Goal: Task Accomplishment & Management: Complete application form

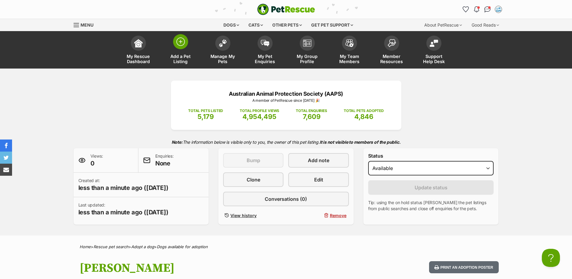
click at [183, 40] on img at bounding box center [180, 41] width 8 height 8
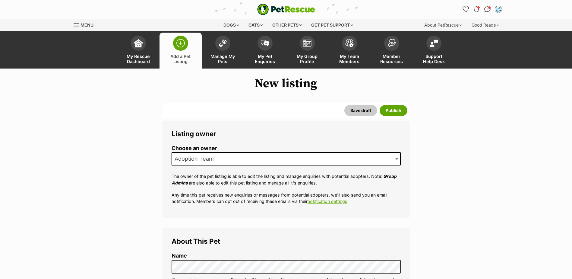
scroll to position [121, 0]
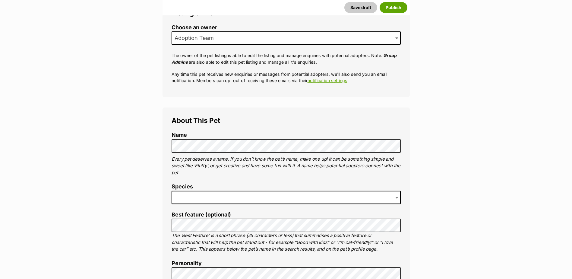
click at [192, 193] on span at bounding box center [286, 197] width 229 height 13
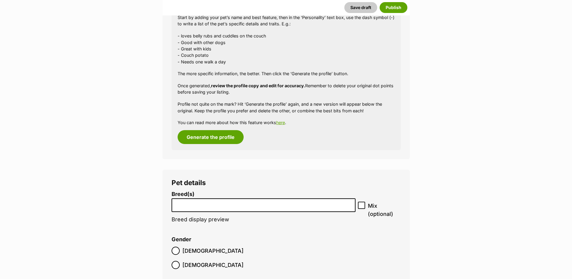
scroll to position [653, 0]
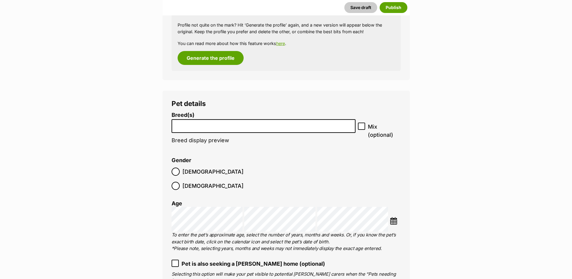
click at [187, 125] on input "search" at bounding box center [264, 124] width 180 height 6
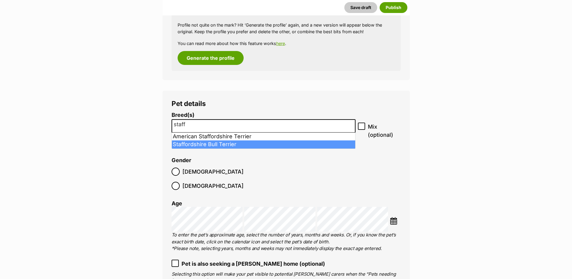
type input "staff"
select select "198"
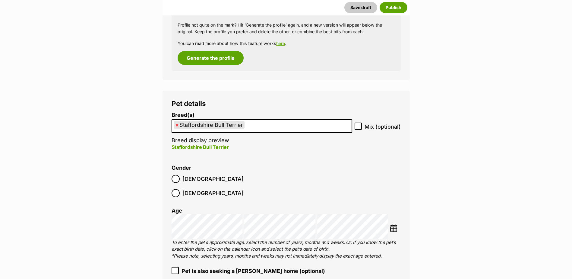
click at [363, 127] on label "Mix (optional)" at bounding box center [378, 126] width 46 height 8
click at [362, 127] on input "Mix (optional)" at bounding box center [358, 125] width 7 height 7
checkbox input "true"
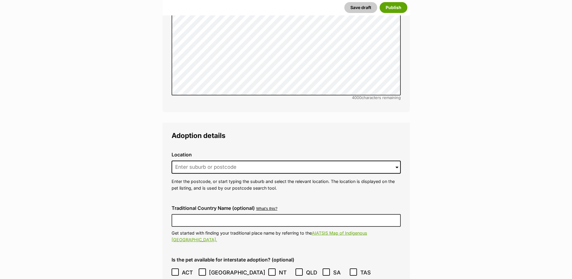
scroll to position [1287, 0]
click at [186, 160] on input at bounding box center [286, 166] width 229 height 13
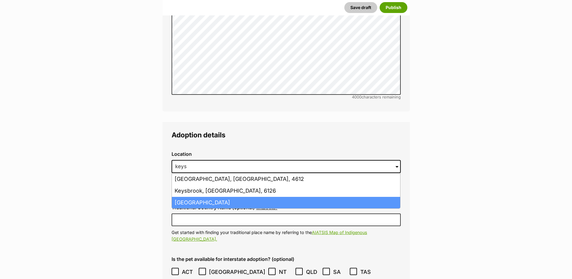
click at [202, 197] on li "Keysborough, Victoria, 3173" at bounding box center [286, 203] width 228 height 12
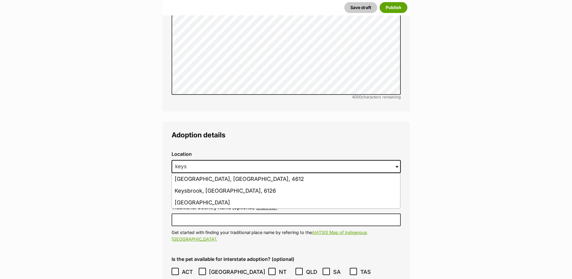
type input "Keysborough, Victoria, 3173"
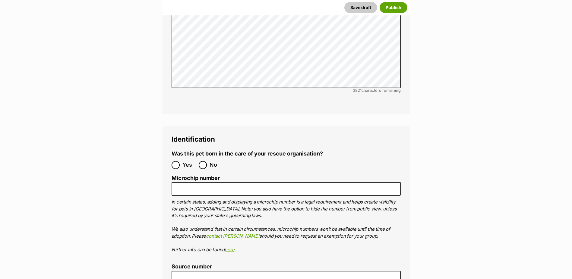
scroll to position [1890, 0]
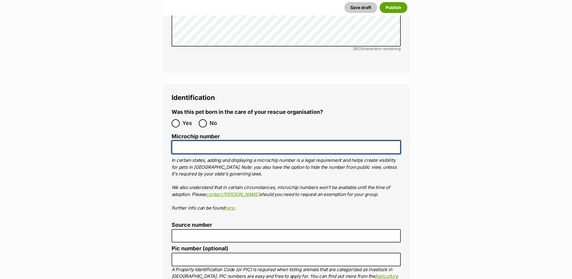
click at [182, 140] on input "Microchip number" at bounding box center [286, 147] width 229 height 14
paste input "956000017231602"
type input "956000017231602"
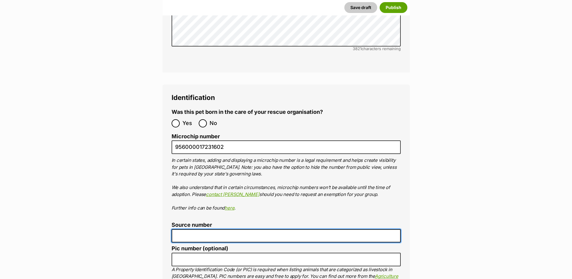
click at [179, 229] on input "Source number" at bounding box center [286, 236] width 229 height 14
paste input "Br100702"
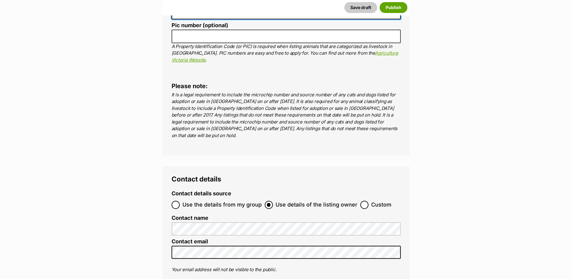
scroll to position [2161, 0]
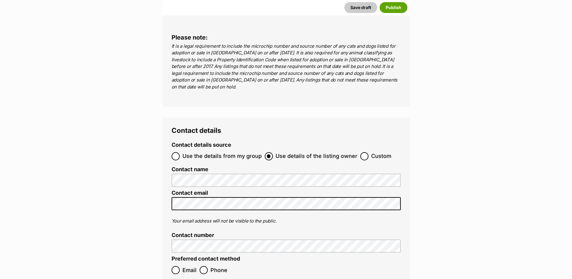
type input "Br100702"
drag, startPoint x: 174, startPoint y: 220, endPoint x: 190, endPoint y: 218, distance: 16.1
click at [175, 266] on input "Email" at bounding box center [176, 270] width 8 height 8
radio input "true"
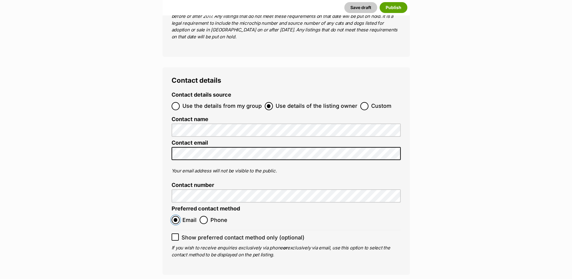
scroll to position [2252, 0]
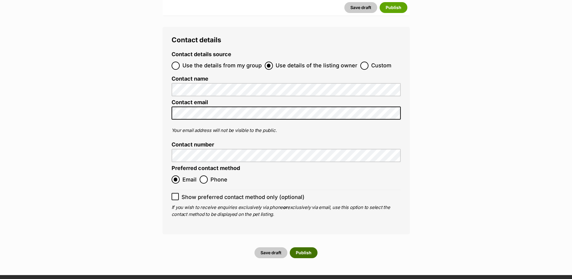
click at [310, 247] on button "Publish" at bounding box center [304, 252] width 28 height 11
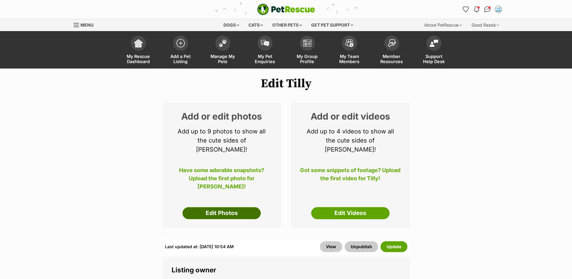
click at [222, 207] on link "Edit Photos" at bounding box center [221, 213] width 78 height 12
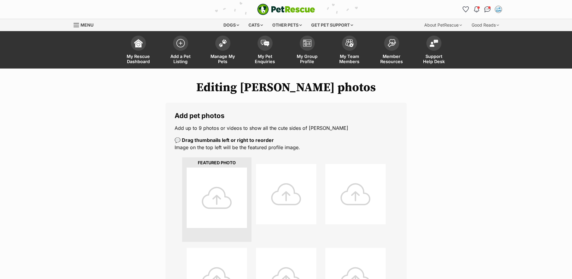
click at [220, 203] on div at bounding box center [217, 197] width 60 height 60
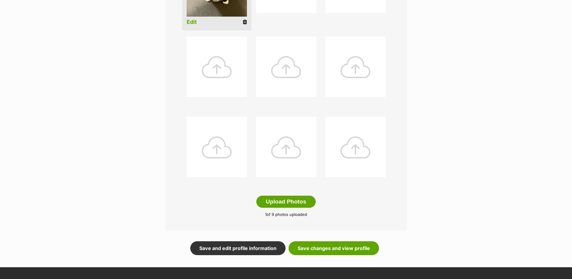
scroll to position [332, 0]
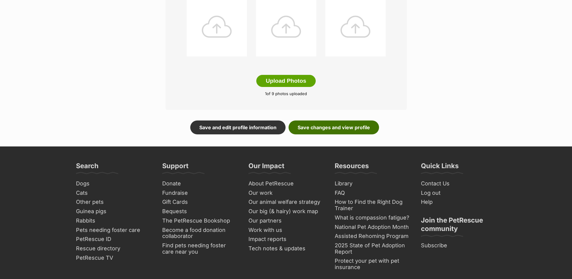
click at [350, 130] on link "Save changes and view profile" at bounding box center [334, 127] width 90 height 14
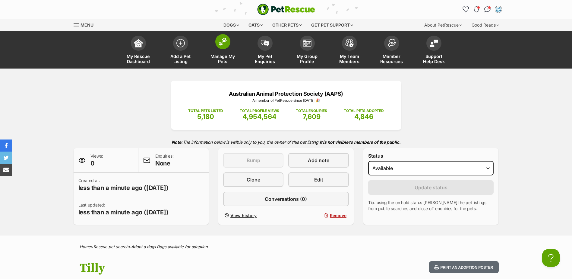
click at [221, 41] on img at bounding box center [223, 42] width 8 height 8
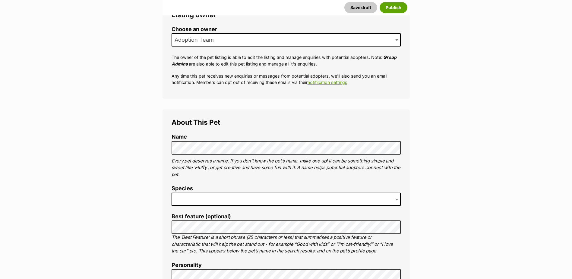
scroll to position [121, 0]
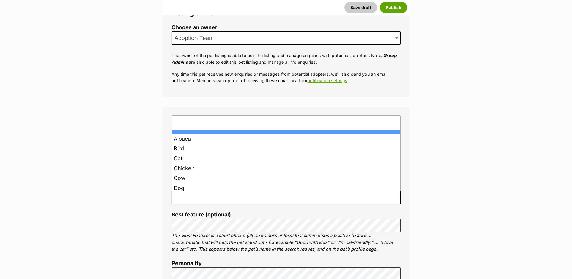
click at [179, 198] on span at bounding box center [286, 197] width 229 height 13
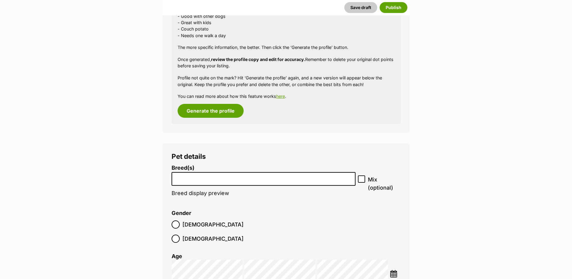
scroll to position [636, 0]
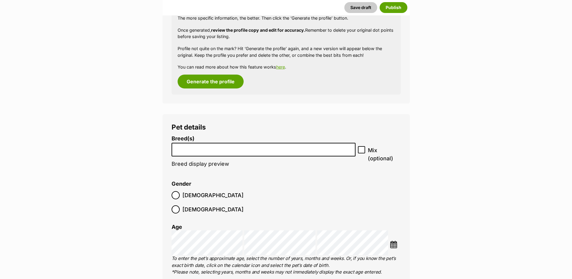
click at [194, 153] on li at bounding box center [264, 149] width 180 height 12
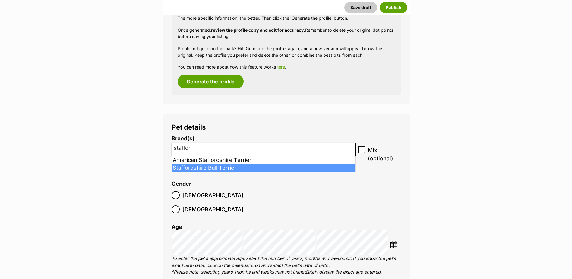
type input "staffor"
select select "198"
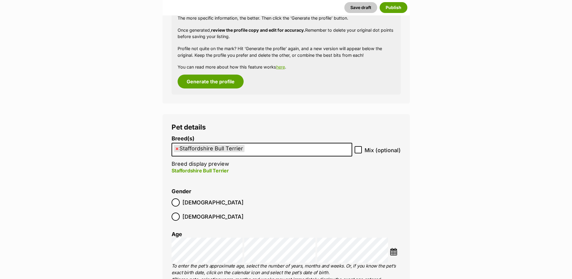
click at [360, 150] on icon at bounding box center [358, 149] width 4 height 4
click at [360, 150] on input "Mix (optional)" at bounding box center [358, 149] width 7 height 7
checkbox input "true"
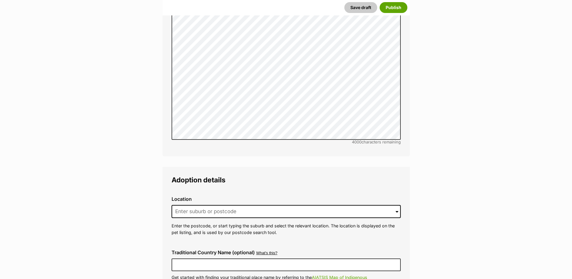
scroll to position [1299, 0]
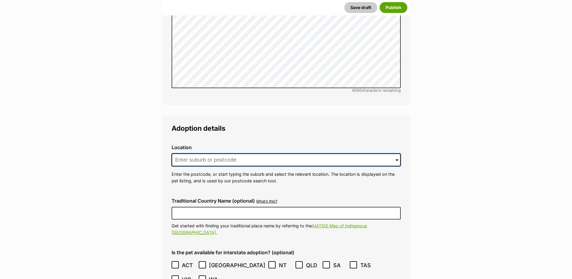
click at [193, 153] on input at bounding box center [286, 159] width 229 height 13
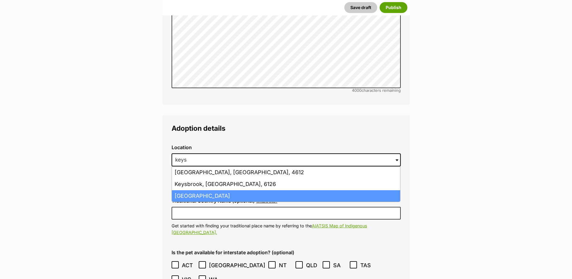
click at [228, 190] on li "Keysborough, Victoria, 3173" at bounding box center [286, 196] width 228 height 12
type input "Keysborough, Victoria, 3173"
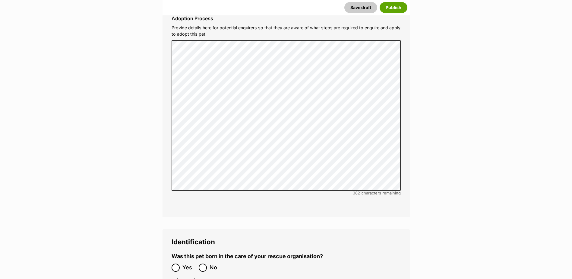
scroll to position [1842, 0]
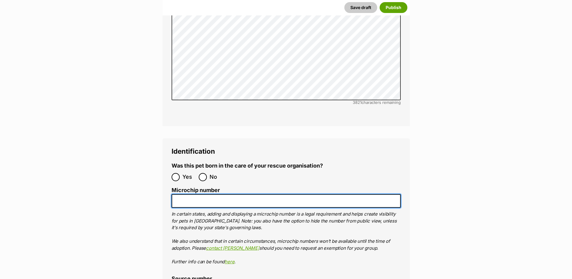
click at [181, 194] on input "Microchip number" at bounding box center [286, 201] width 229 height 14
paste input "956000017230096"
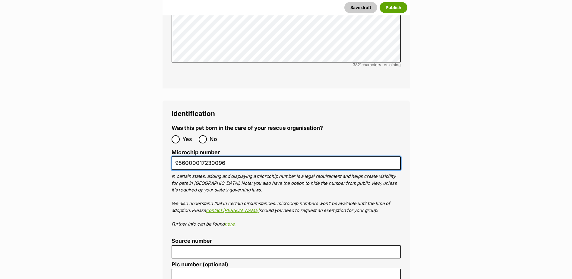
scroll to position [1933, 0]
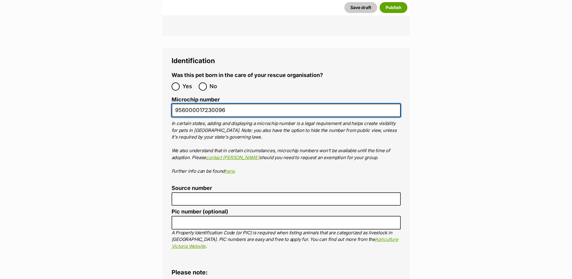
type input "956000017230096"
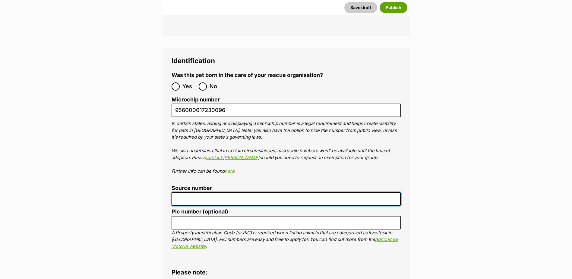
click at [186, 192] on input "Source number" at bounding box center [286, 199] width 229 height 14
paste input "Br100702"
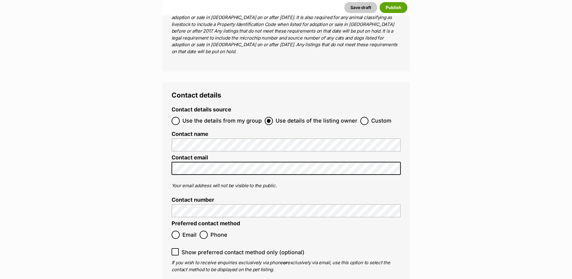
scroll to position [2264, 0]
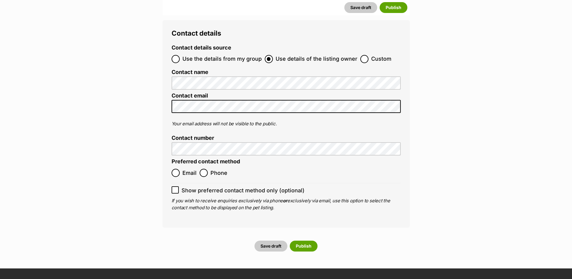
type input "Br100702"
drag, startPoint x: 176, startPoint y: 123, endPoint x: 230, endPoint y: 137, distance: 55.2
click at [176, 169] on input "Email" at bounding box center [176, 173] width 8 height 8
radio input "true"
click at [304, 240] on button "Publish" at bounding box center [304, 245] width 28 height 11
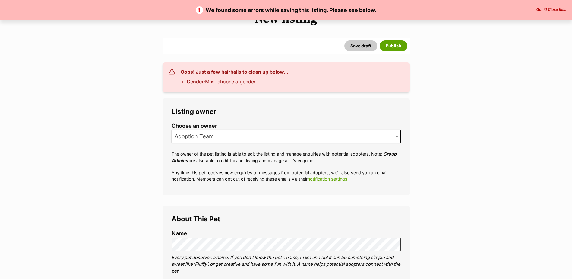
scroll to position [121, 0]
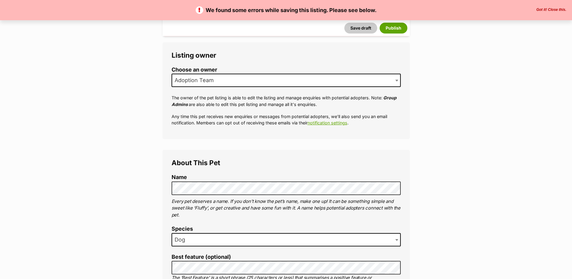
click at [200, 76] on span "Adoption Team" at bounding box center [196, 80] width 48 height 8
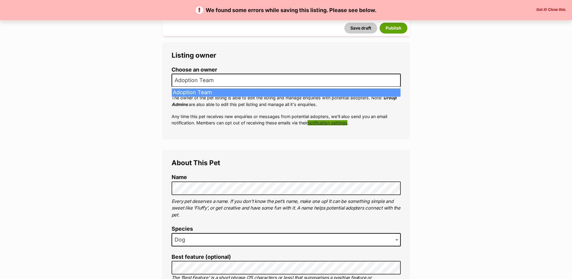
click at [315, 120] on link "notification settings" at bounding box center [328, 122] width 40 height 5
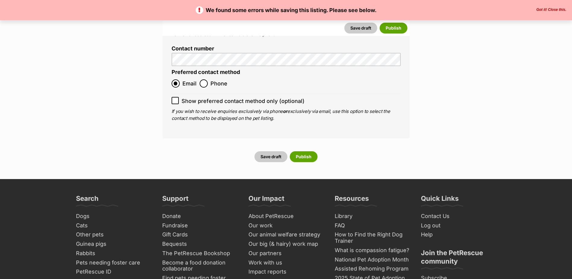
scroll to position [2316, 0]
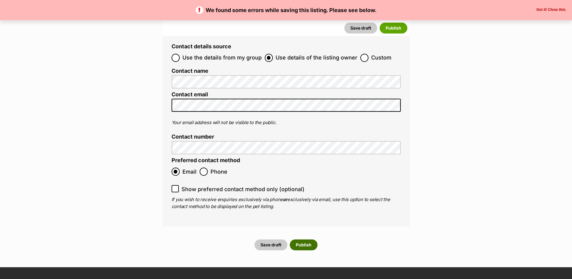
click at [305, 239] on button "Publish" at bounding box center [304, 244] width 28 height 11
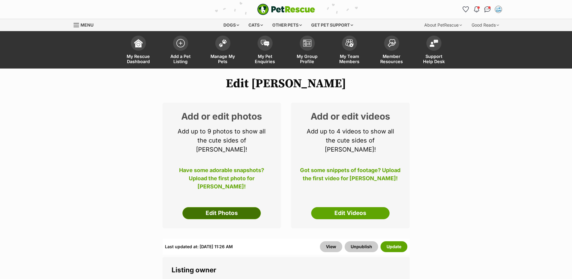
click at [224, 207] on link "Edit Photos" at bounding box center [221, 213] width 78 height 12
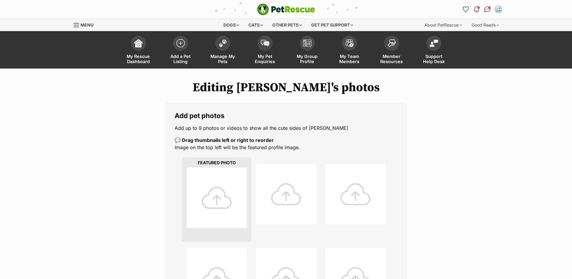
click at [228, 198] on div at bounding box center [217, 197] width 60 height 60
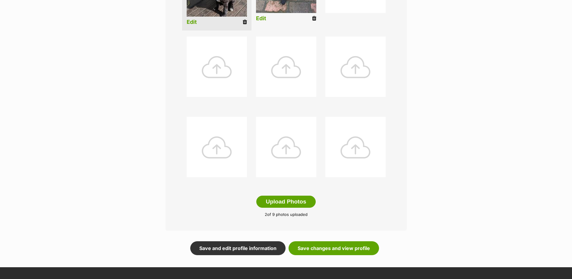
scroll to position [332, 0]
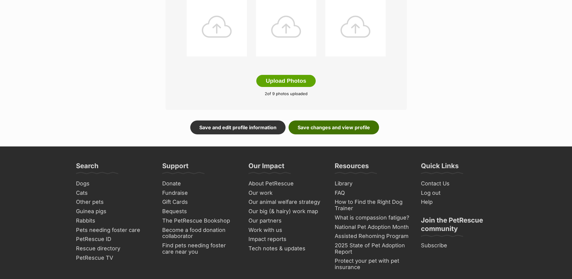
click at [348, 130] on link "Save changes and view profile" at bounding box center [334, 127] width 90 height 14
